Goal: Task Accomplishment & Management: Use online tool/utility

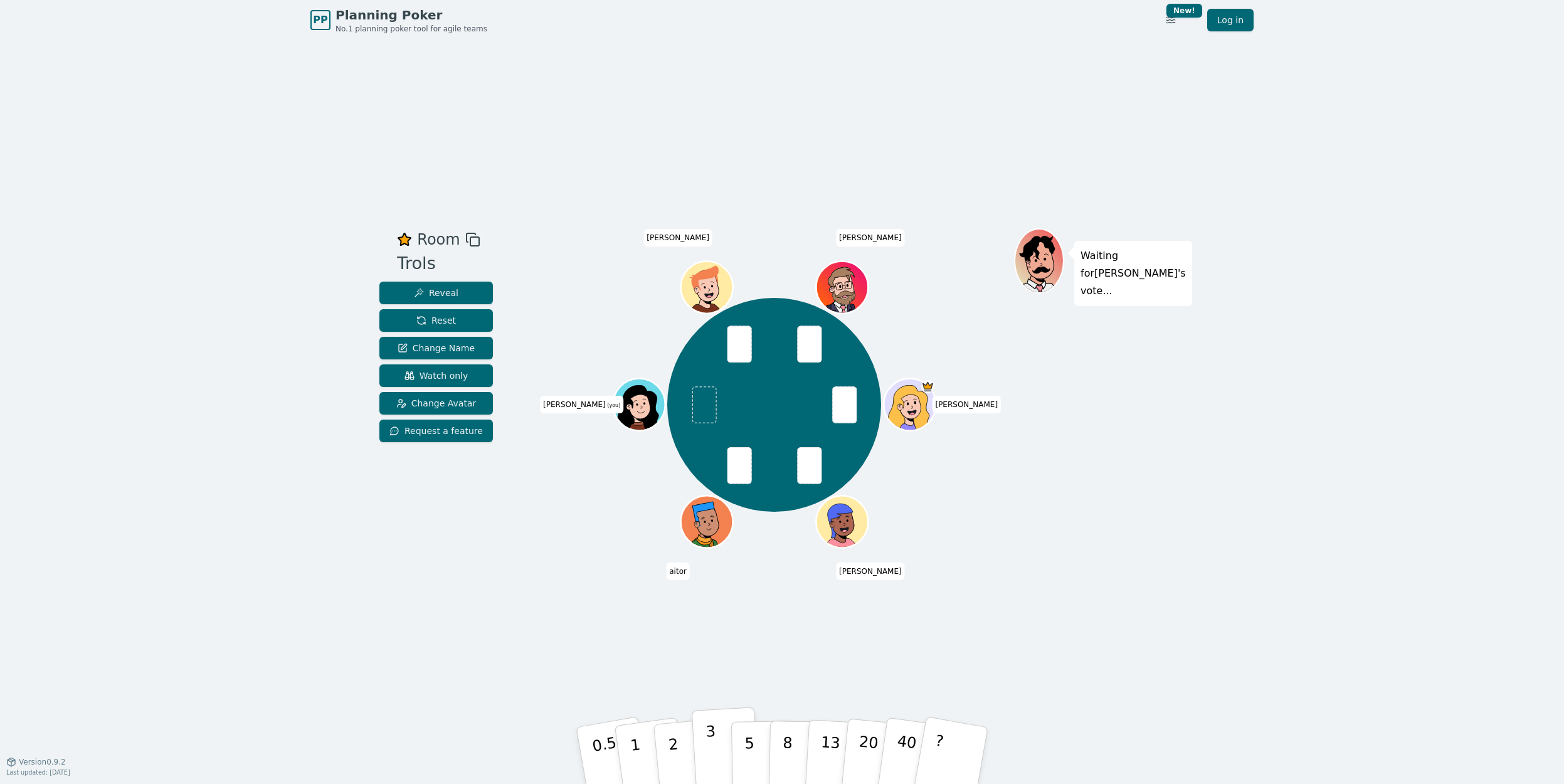
click at [709, 757] on p "3" at bounding box center [712, 756] width 14 height 68
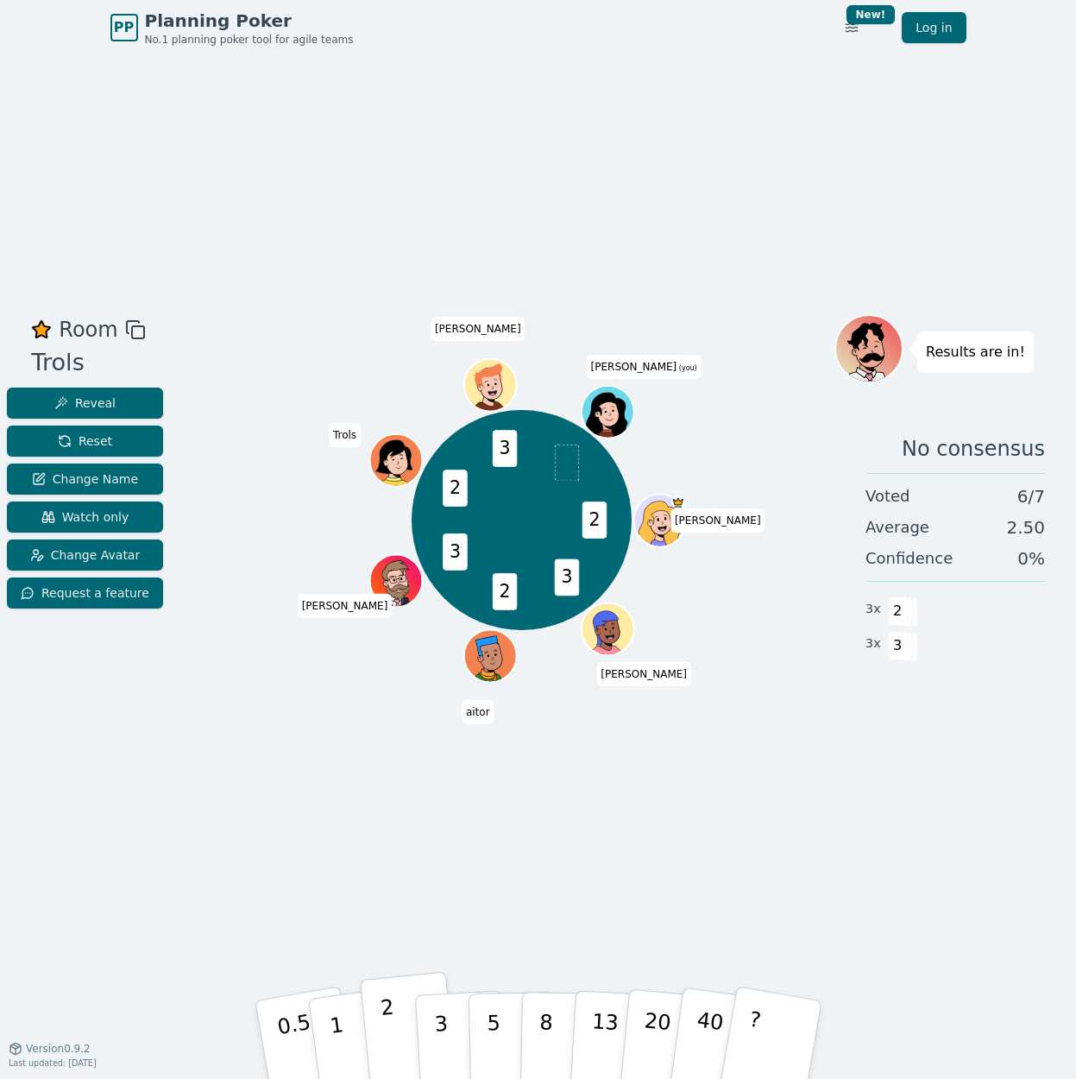
click at [415, 1041] on button "2" at bounding box center [408, 1040] width 98 height 137
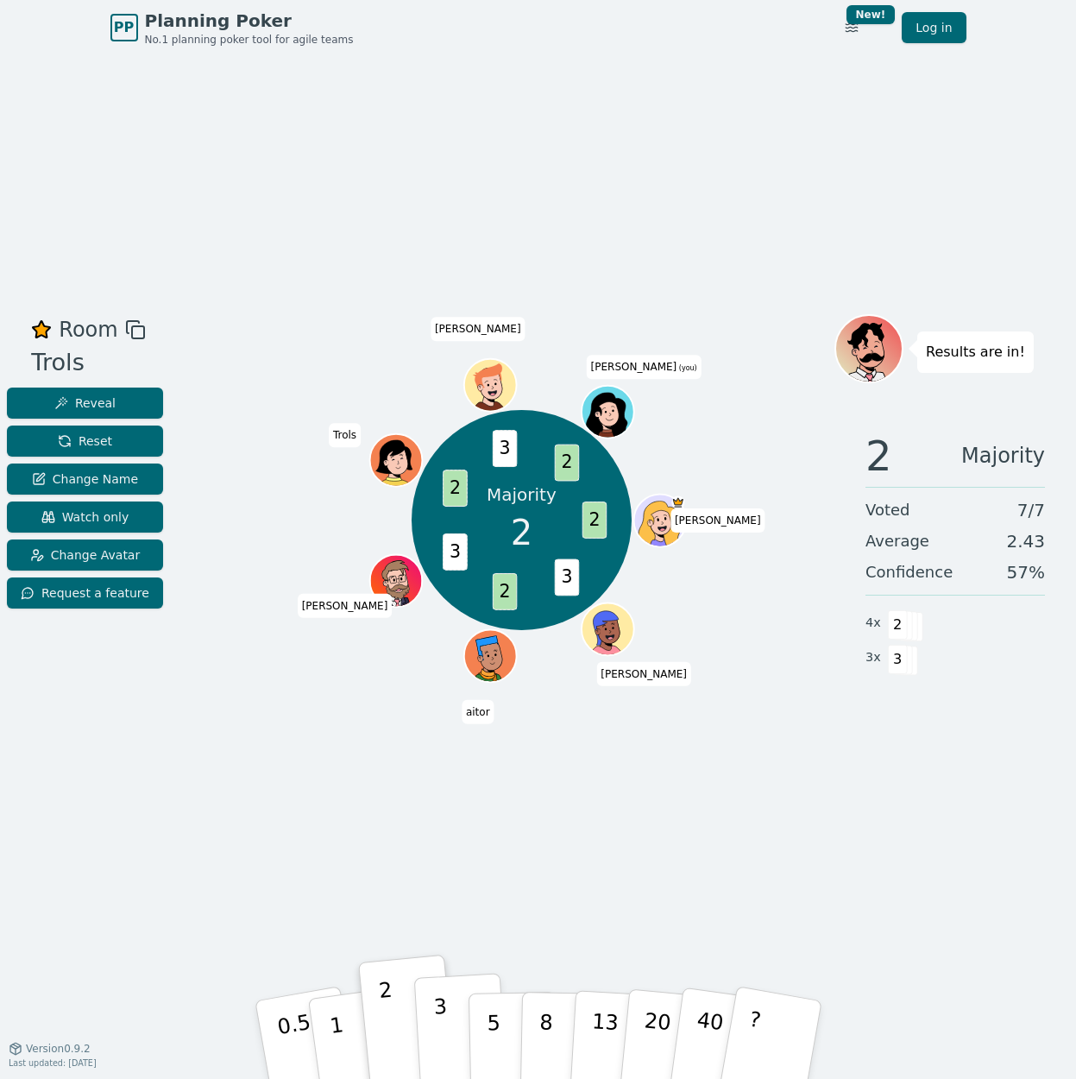
click at [430, 1040] on button "3" at bounding box center [460, 1039] width 94 height 135
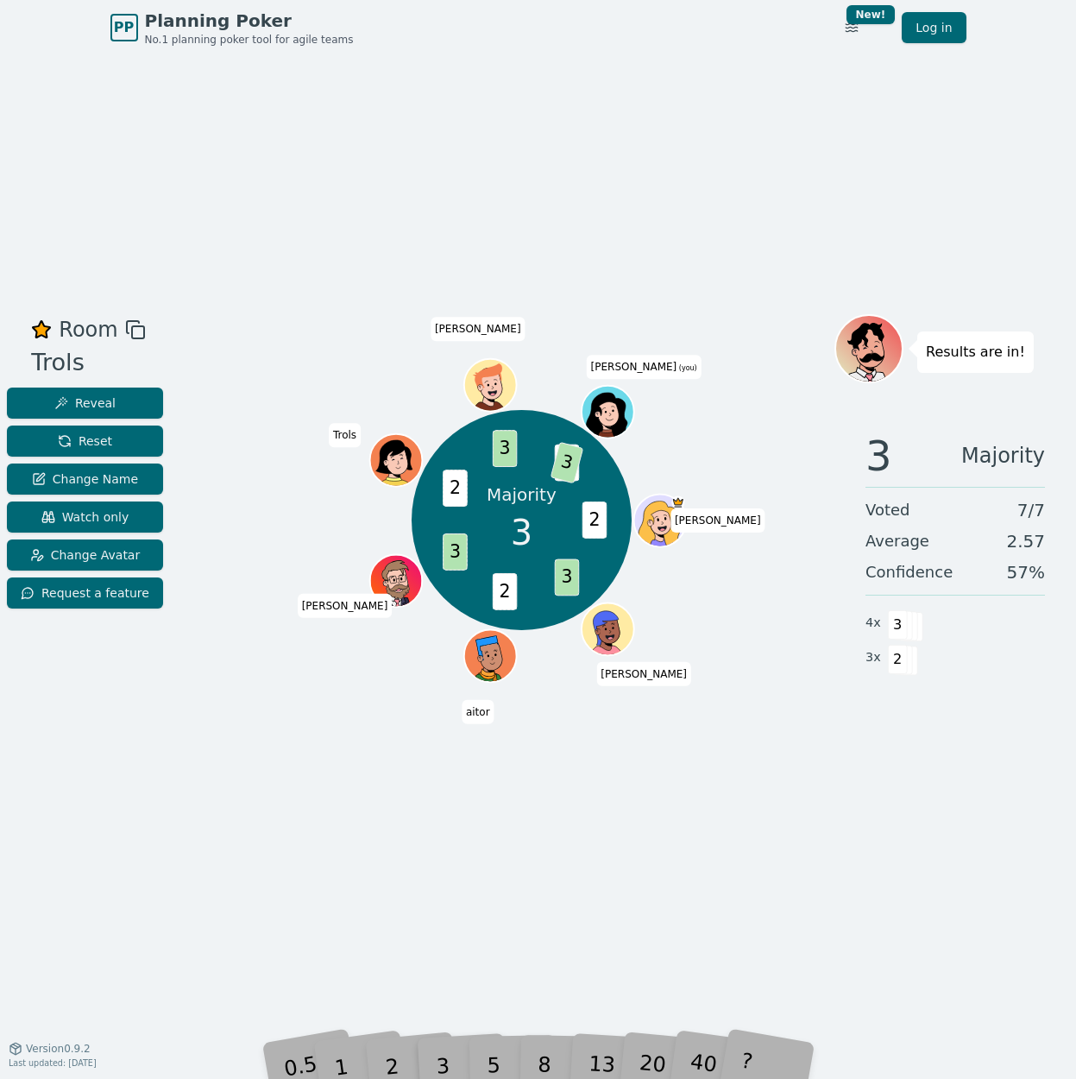
click at [834, 723] on div "3 Majority Voted 7 / 7 Average 2.57 Confidence 57 % 4 x 3 3 x 2" at bounding box center [955, 590] width 242 height 345
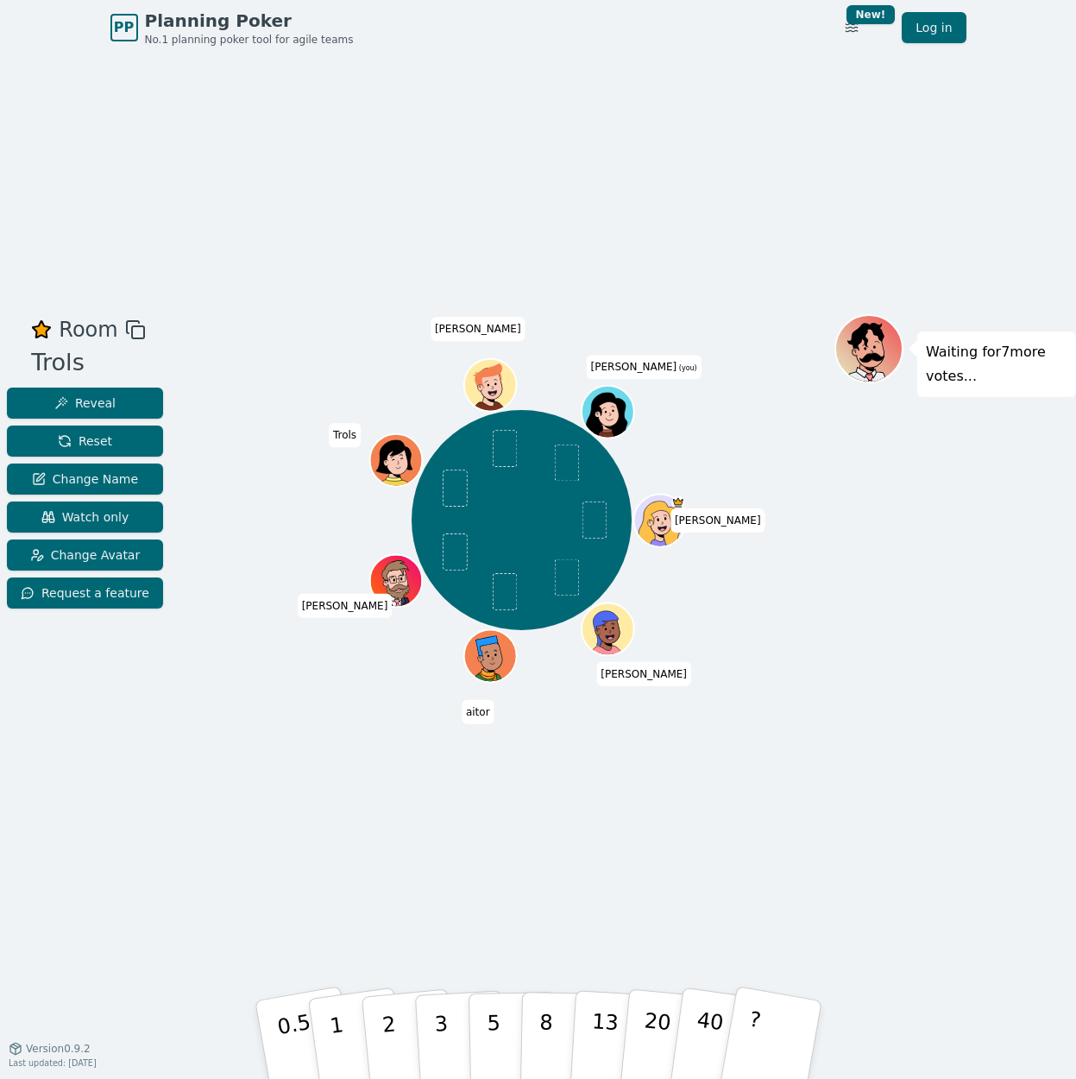
click at [59, 213] on div "Room Trols Reveal Reset Change Name Watch only Change Avatar Request a feature …" at bounding box center [538, 551] width 1076 height 992
click at [441, 1015] on p "3" at bounding box center [441, 1041] width 19 height 94
click at [330, 1039] on button "1" at bounding box center [356, 1040] width 103 height 140
click at [178, 702] on div "Room Trols Reveal Reset Change Name Watch only Change Avatar Request a feature …" at bounding box center [538, 551] width 1076 height 475
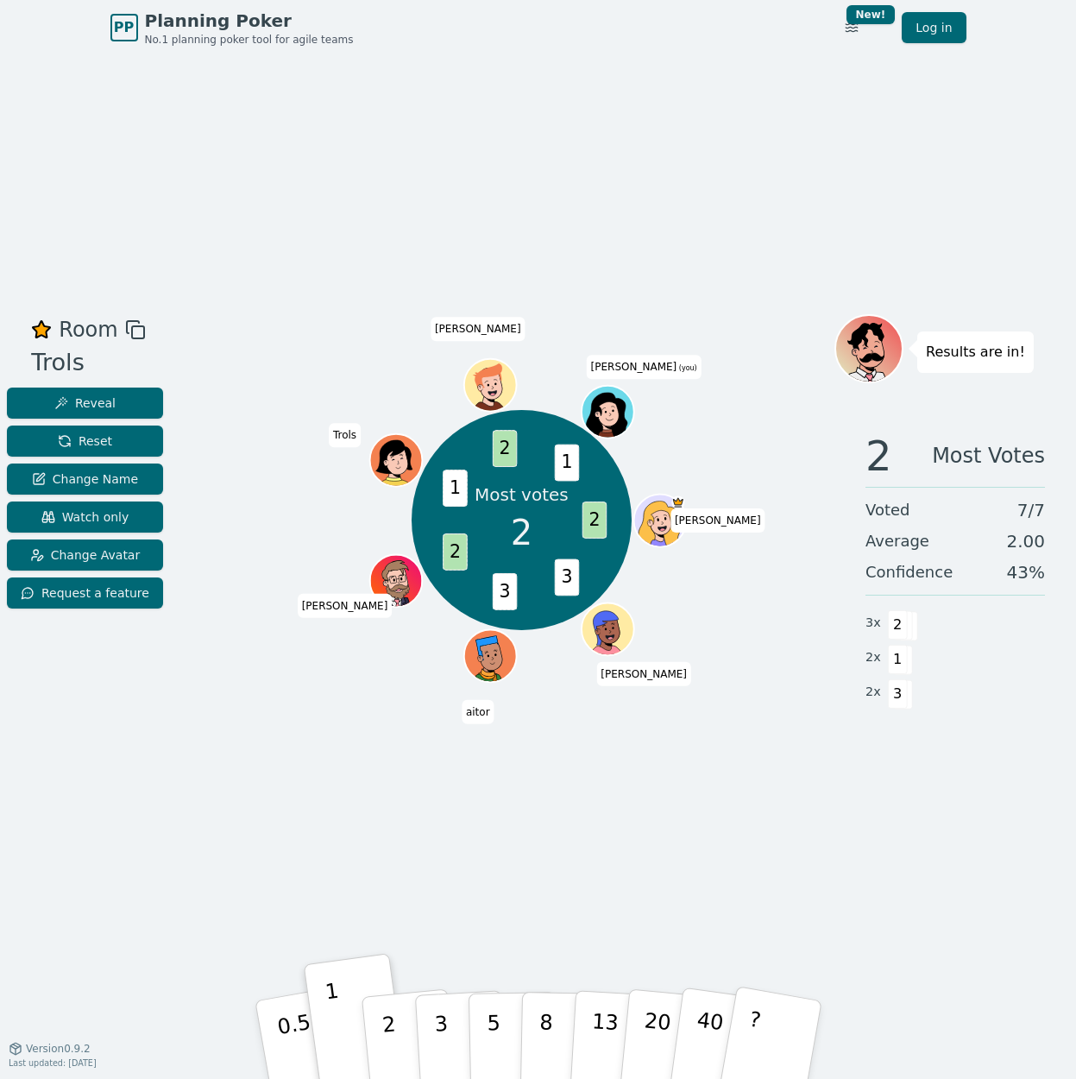
click at [461, 813] on div "Room Trols Reveal Reset Change Name Watch only Change Avatar Request a feature …" at bounding box center [538, 551] width 1076 height 992
click at [72, 1041] on span "Version 0.9.2" at bounding box center [58, 1048] width 65 height 14
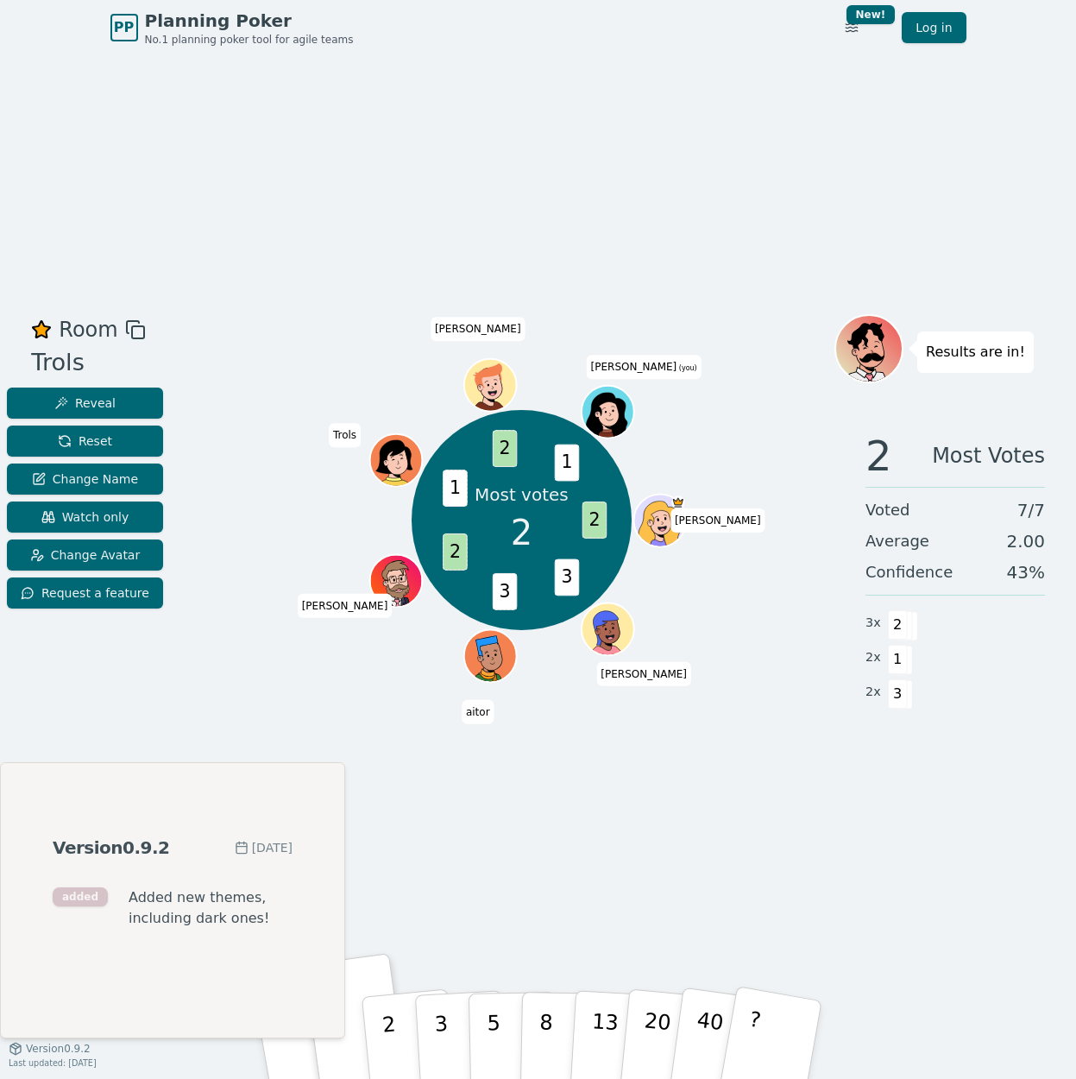
click at [363, 796] on div "Room Trols Reveal Reset Change Name Watch only Change Avatar Request a feature …" at bounding box center [538, 551] width 1076 height 992
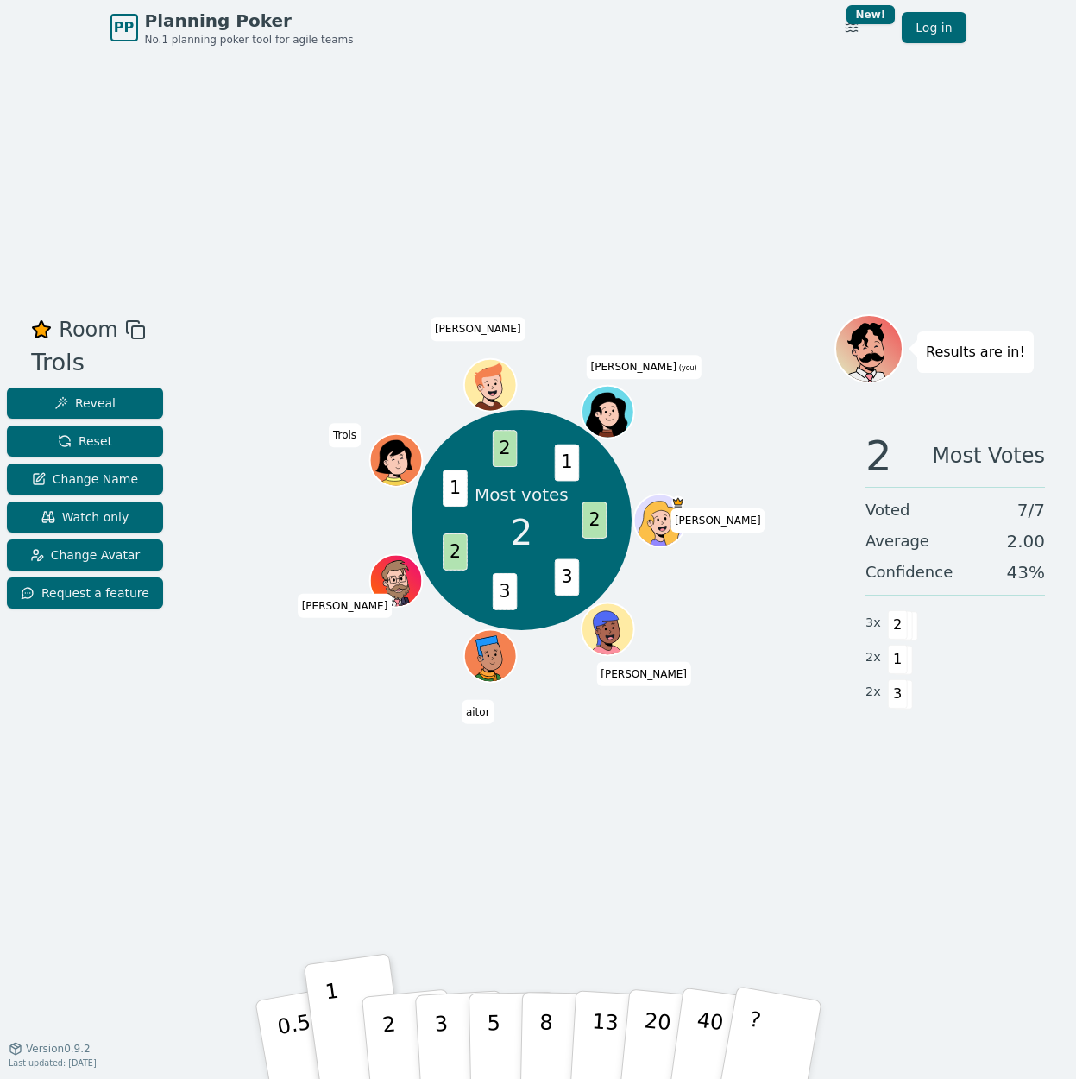
click at [575, 578] on span "3" at bounding box center [567, 577] width 24 height 37
drag, startPoint x: 561, startPoint y: 575, endPoint x: 595, endPoint y: 581, distance: 34.2
click at [595, 581] on div "Most votes 2 2 3 3 2 1 2 1 María Viviana aitor Daniel Trols zule Hugo (you)" at bounding box center [522, 520] width 220 height 220
click at [605, 560] on div "Most votes 2 2 3 3 2 1 2 1 María Viviana aitor Daniel Trols zule Hugo (you)" at bounding box center [522, 520] width 220 height 220
drag, startPoint x: 878, startPoint y: 445, endPoint x: 1076, endPoint y: 456, distance: 197.9
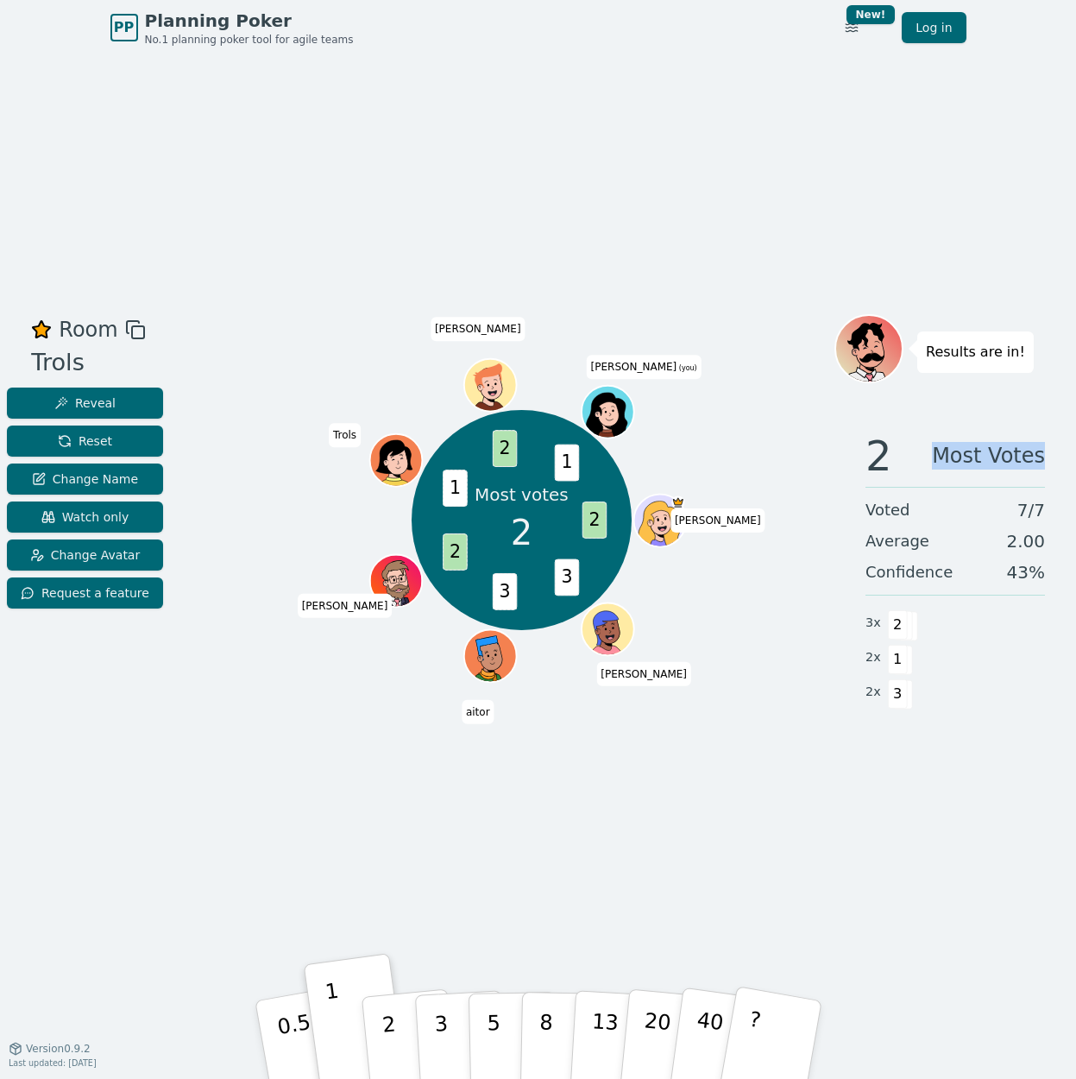
click at [1075, 456] on html "PP Planning Poker No.1 planning poker tool for agile teams Toggle theme New! Lo…" at bounding box center [538, 539] width 1076 height 1079
click at [1016, 478] on div "2 Most Votes Voted 7 / 7 Average 2.00 Confidence 43 % 3 x 2 2 x 1 2 x 3" at bounding box center [955, 590] width 242 height 345
drag, startPoint x: 1020, startPoint y: 512, endPoint x: 1049, endPoint y: 525, distance: 32.4
click at [1049, 525] on div "2 Most Votes Voted 7 / 7 Average 2.00 Confidence 43 % 3 x 2 2 x 1 2 x 3" at bounding box center [955, 590] width 242 height 345
click at [1029, 549] on span "2.00" at bounding box center [1025, 541] width 39 height 24
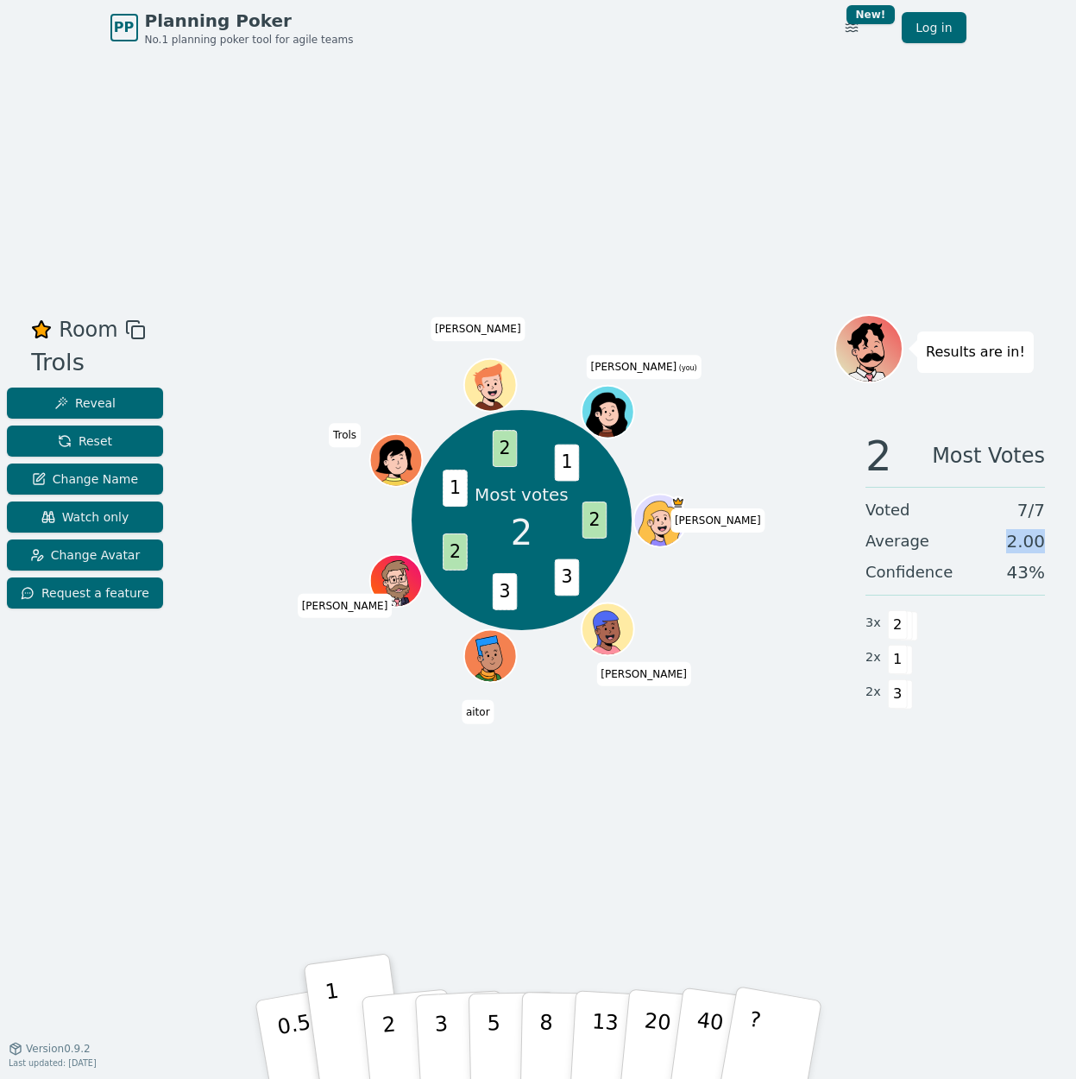
drag, startPoint x: 1010, startPoint y: 547, endPoint x: 1053, endPoint y: 549, distance: 42.3
click at [1053, 549] on div "2 Most Votes Voted 7 / 7 Average 2.00 Confidence 43 % 3 x 2 2 x 1 2 x 3" at bounding box center [955, 590] width 242 height 345
click at [1036, 579] on span "43 %" at bounding box center [1026, 572] width 38 height 24
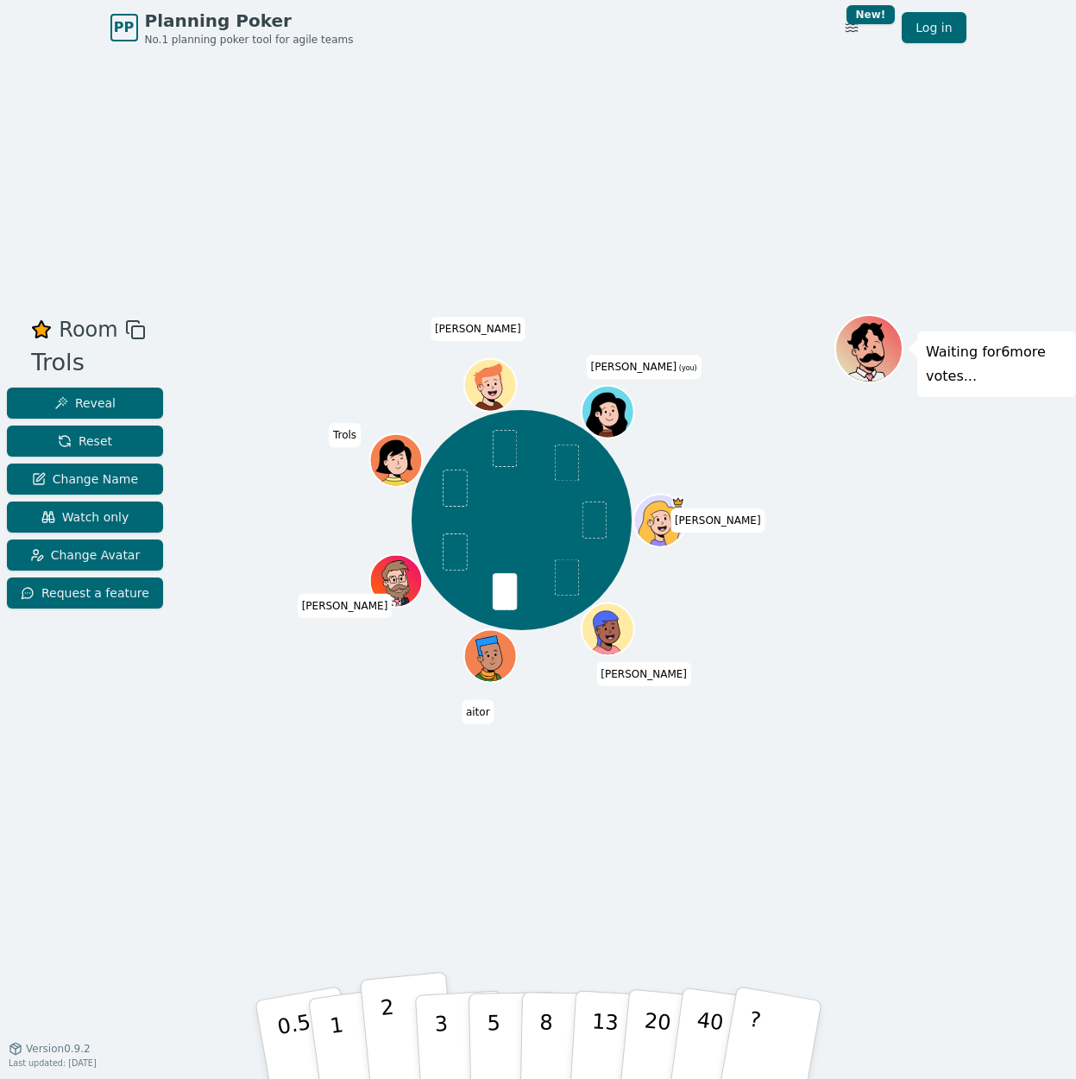
click at [393, 1035] on p "2" at bounding box center [390, 1042] width 22 height 94
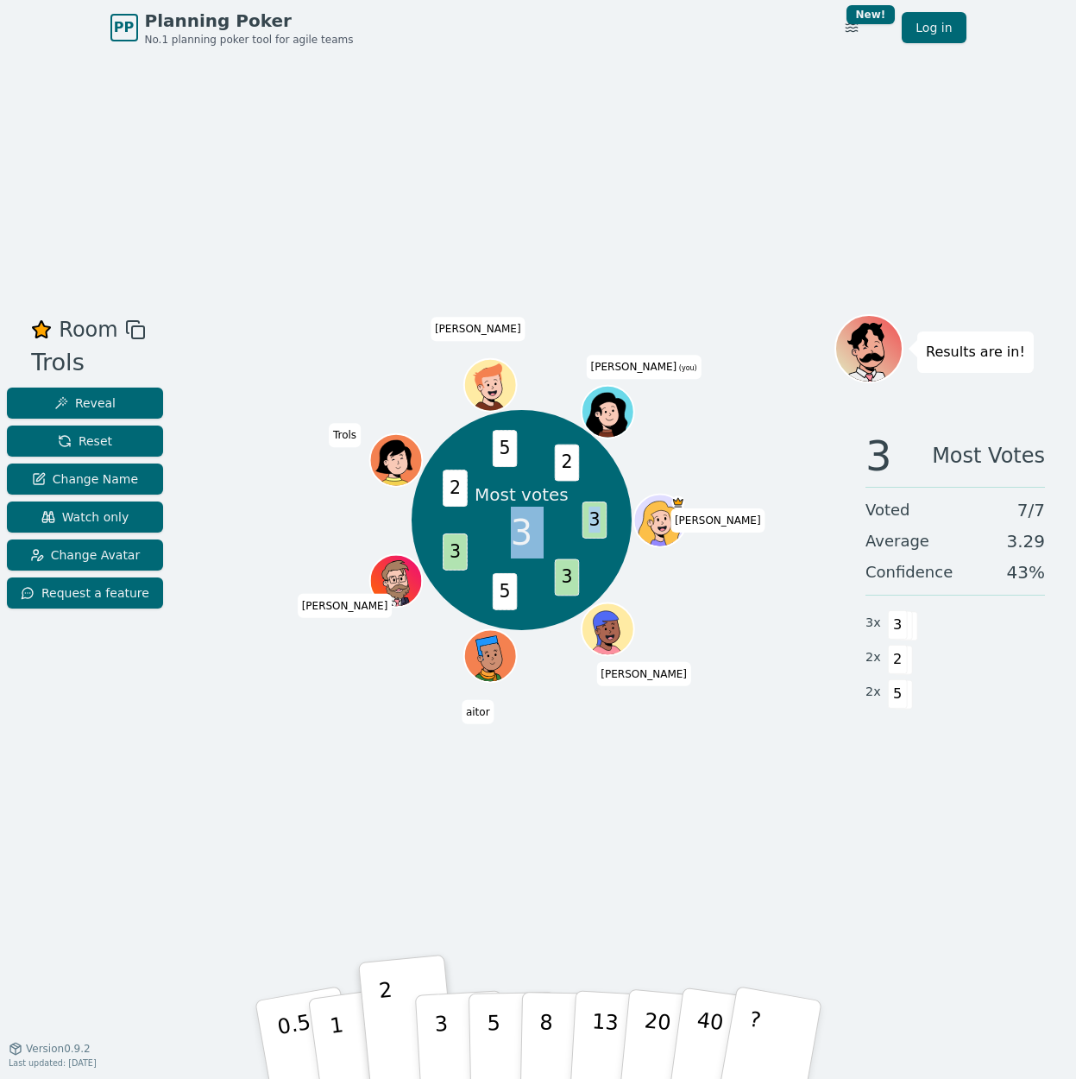
drag, startPoint x: 531, startPoint y: 542, endPoint x: 585, endPoint y: 538, distance: 54.5
click at [585, 538] on div "Most votes 3 3 3 5 3 2 5 2 María Viviana aitor Daniel Trols zule Hugo (you)" at bounding box center [522, 520] width 220 height 220
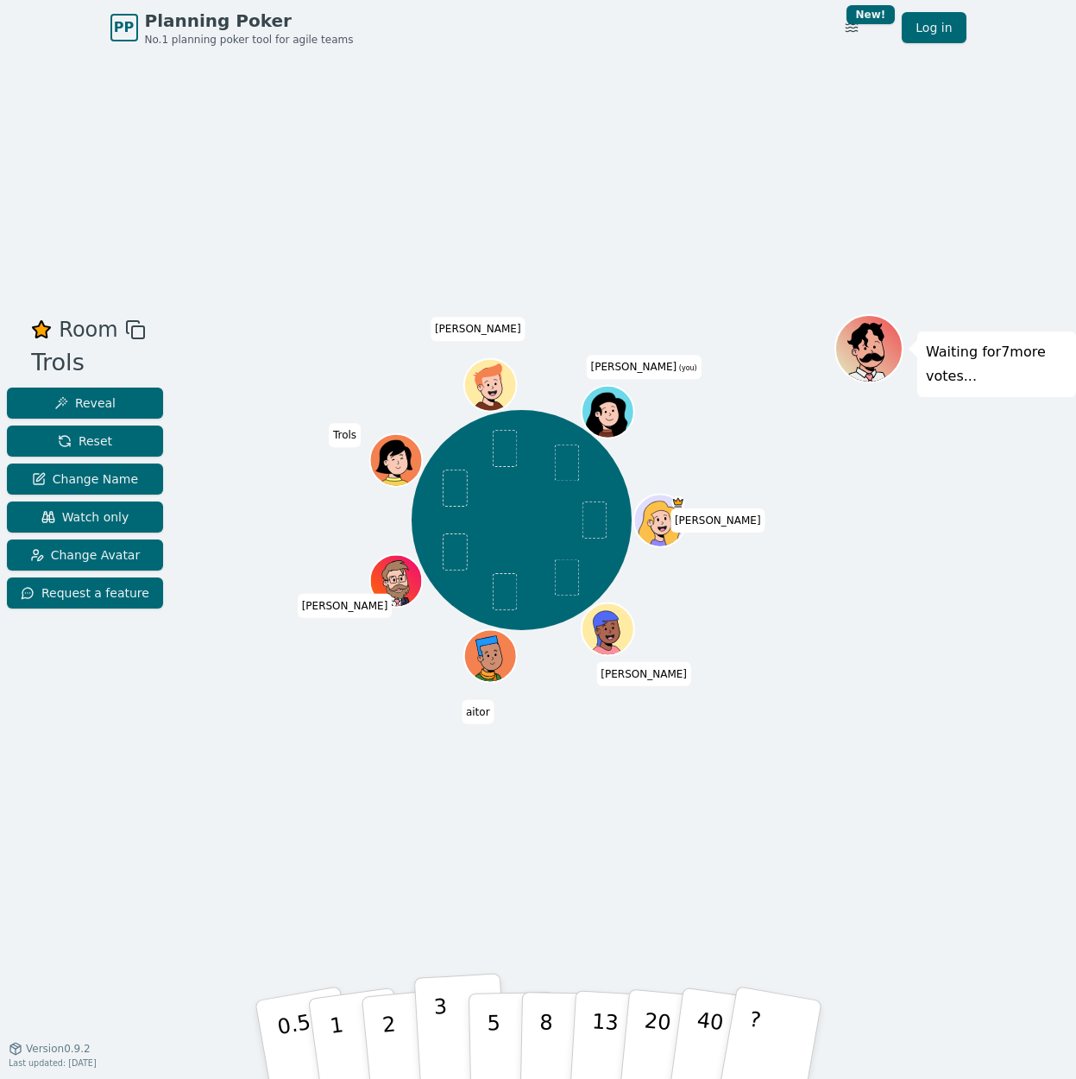
drag, startPoint x: 454, startPoint y: 1053, endPoint x: 462, endPoint y: 1038, distance: 16.6
click at [453, 1052] on button "3" at bounding box center [460, 1039] width 94 height 135
click at [477, 1055] on button "5" at bounding box center [512, 1039] width 89 height 131
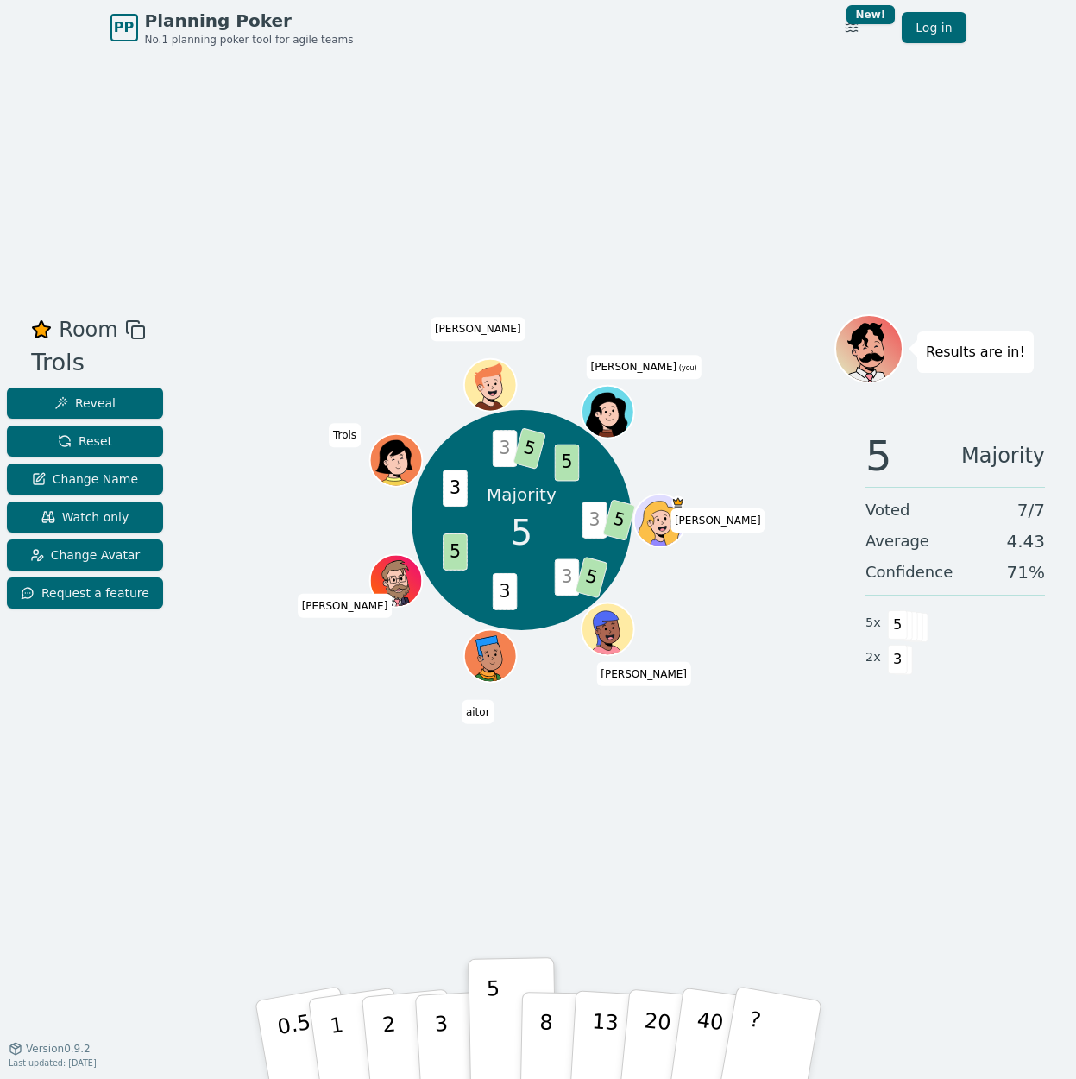
click at [631, 664] on span "[PERSON_NAME]" at bounding box center [643, 673] width 95 height 24
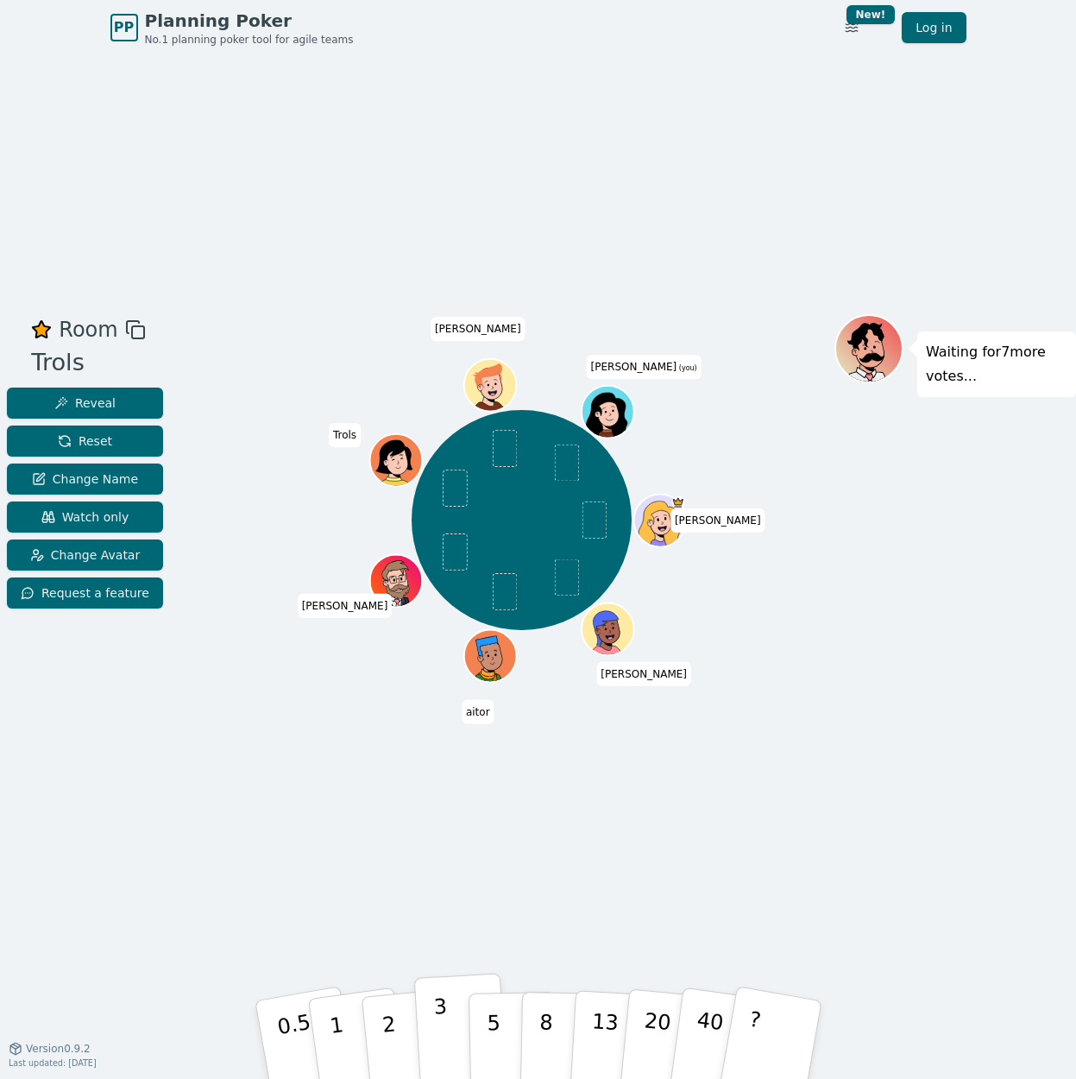
click at [432, 1016] on button "3" at bounding box center [460, 1039] width 94 height 135
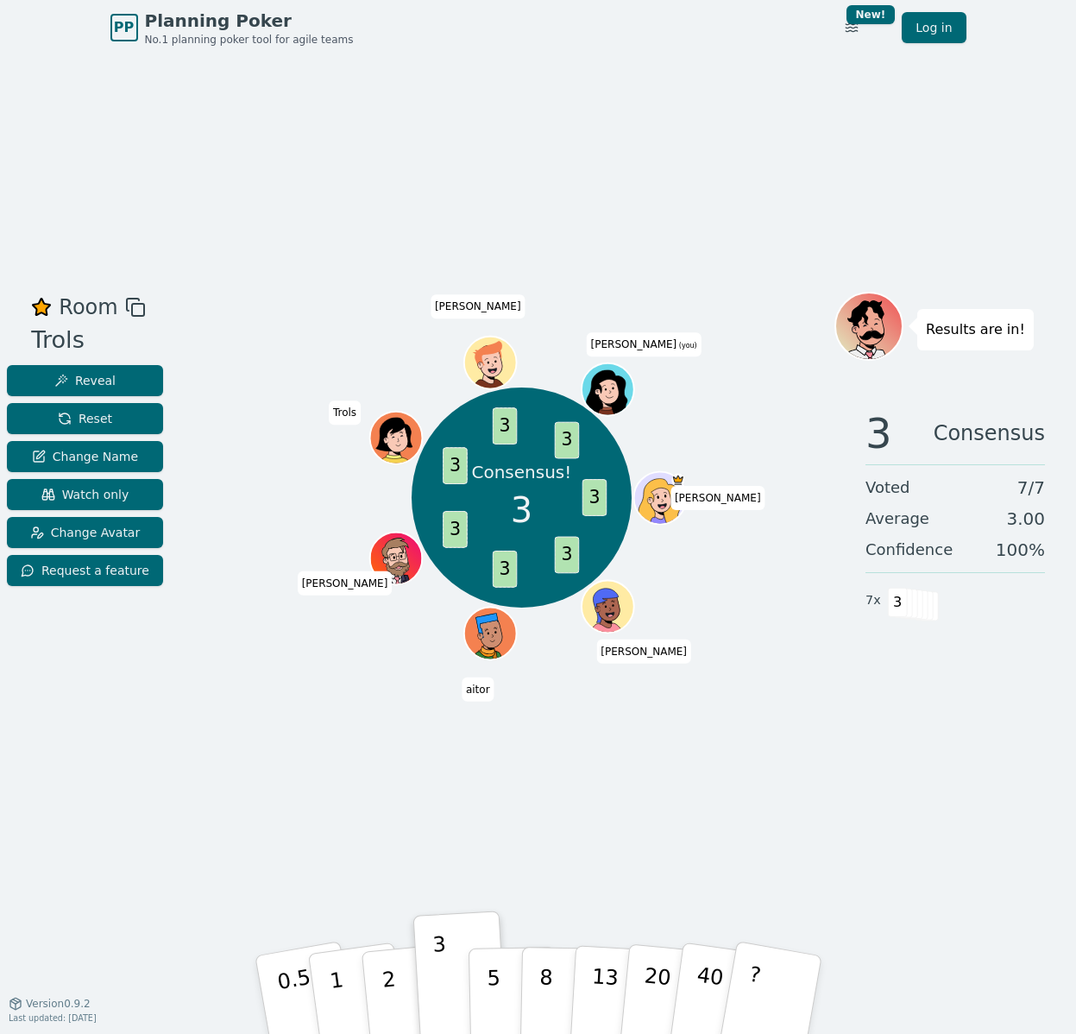
click at [336, 761] on div "Consensus! 3 3 3 3 3 3 3 3 María Viviana aitor Daniel Trols zule Hugo (you)" at bounding box center [522, 529] width 626 height 475
click at [254, 699] on div "Consensus! 3 3 3 3 3 3 3 3 María Viviana aitor Daniel Trols zule Hugo (you)" at bounding box center [522, 529] width 626 height 475
click at [249, 696] on div "Consensus! 3 3 3 3 3 3 3 3 María Viviana aitor Daniel Trols zule Hugo (you)" at bounding box center [522, 529] width 626 height 475
click at [354, 667] on div "Consensus! 3 3 3 3 3 3 3 3 María Viviana aitor Daniel Trols zule Hugo (you)" at bounding box center [522, 497] width 626 height 349
click at [557, 131] on div "Room Trols Reveal Reset Change Name Watch only Change Avatar Request a feature …" at bounding box center [538, 528] width 1076 height 947
